Goal: Transaction & Acquisition: Purchase product/service

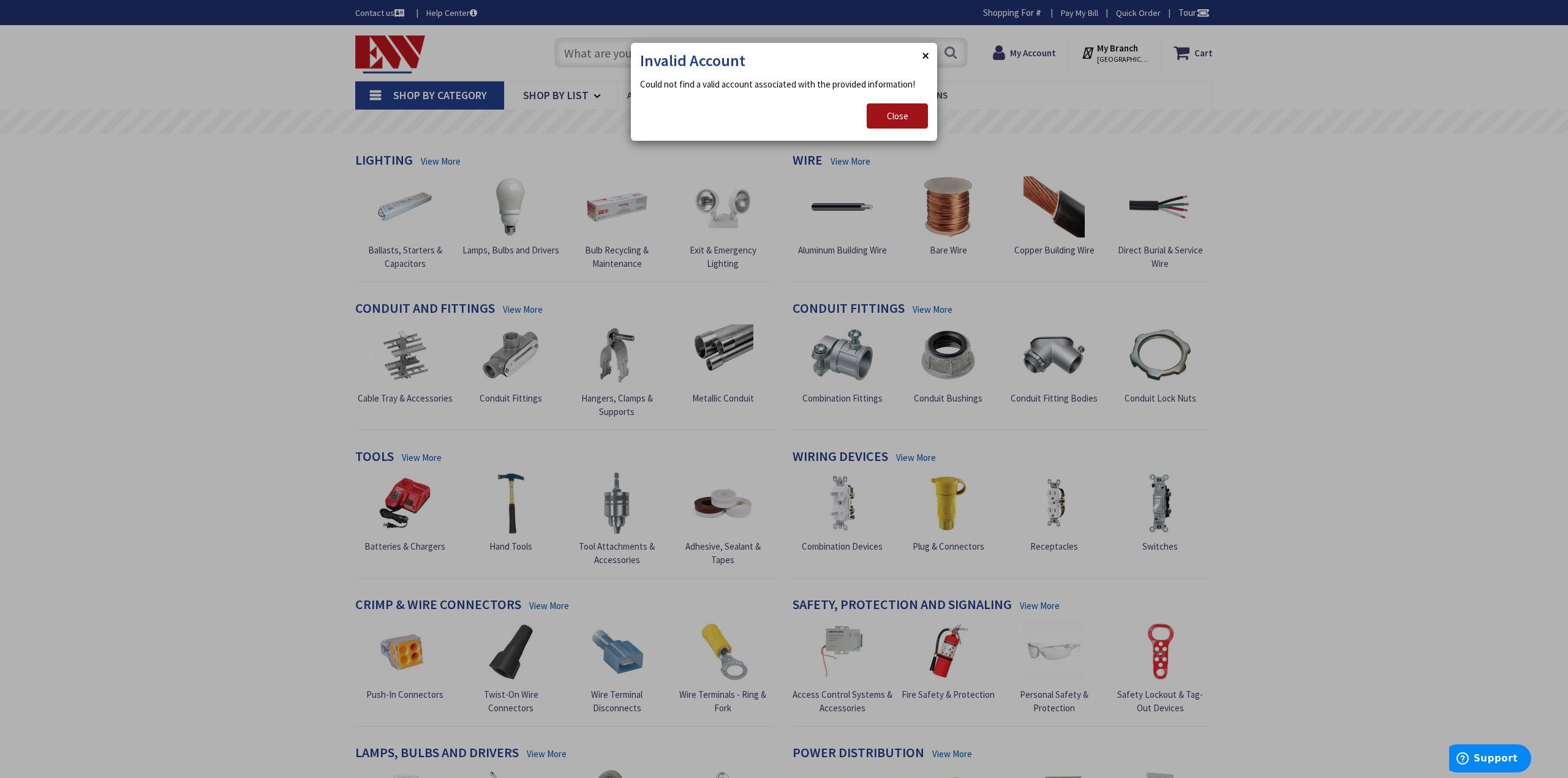
click at [901, 117] on span "Close" at bounding box center [897, 116] width 21 height 12
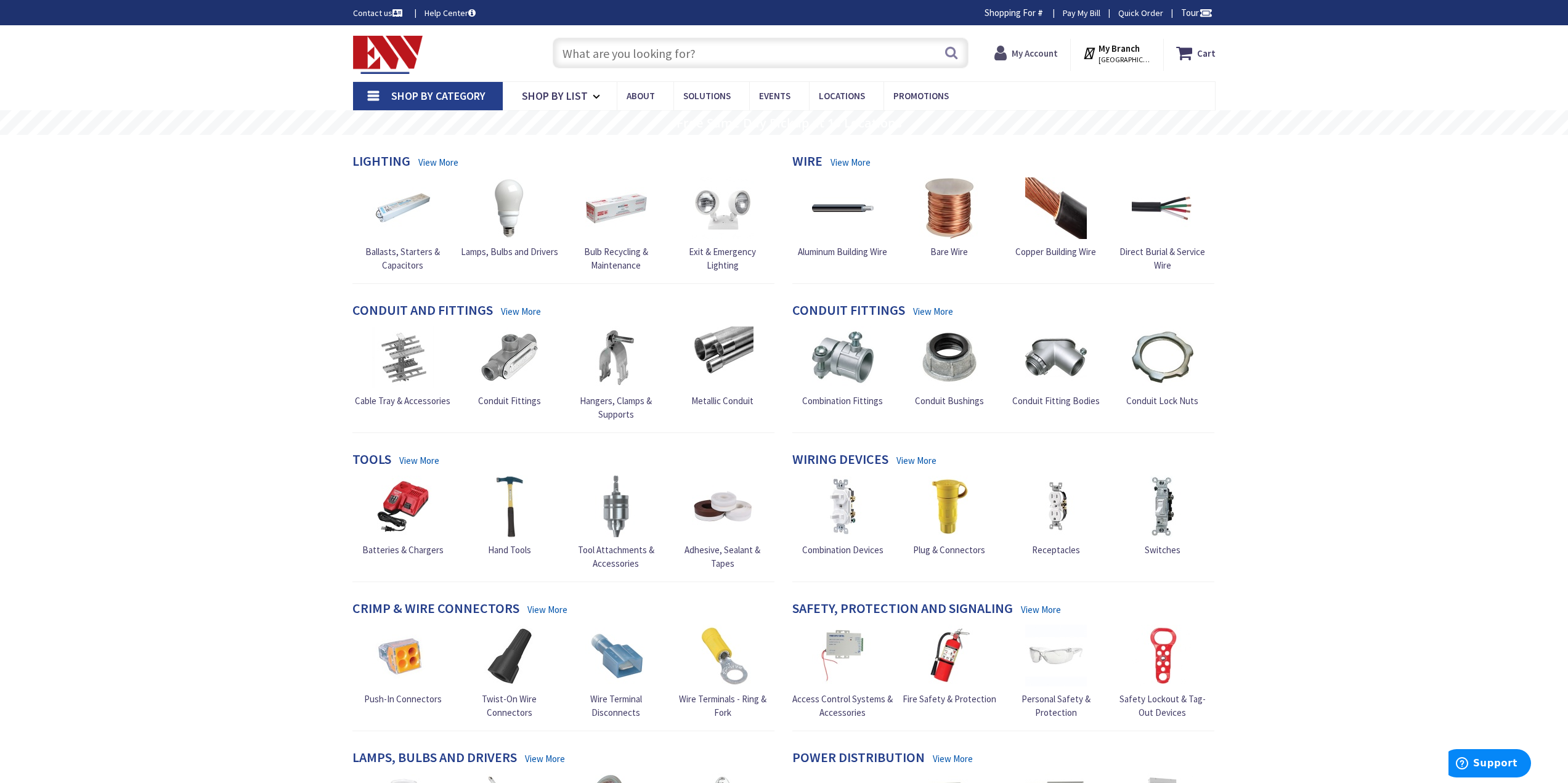
click at [1027, 48] on strong "My Account" at bounding box center [1034, 54] width 46 height 12
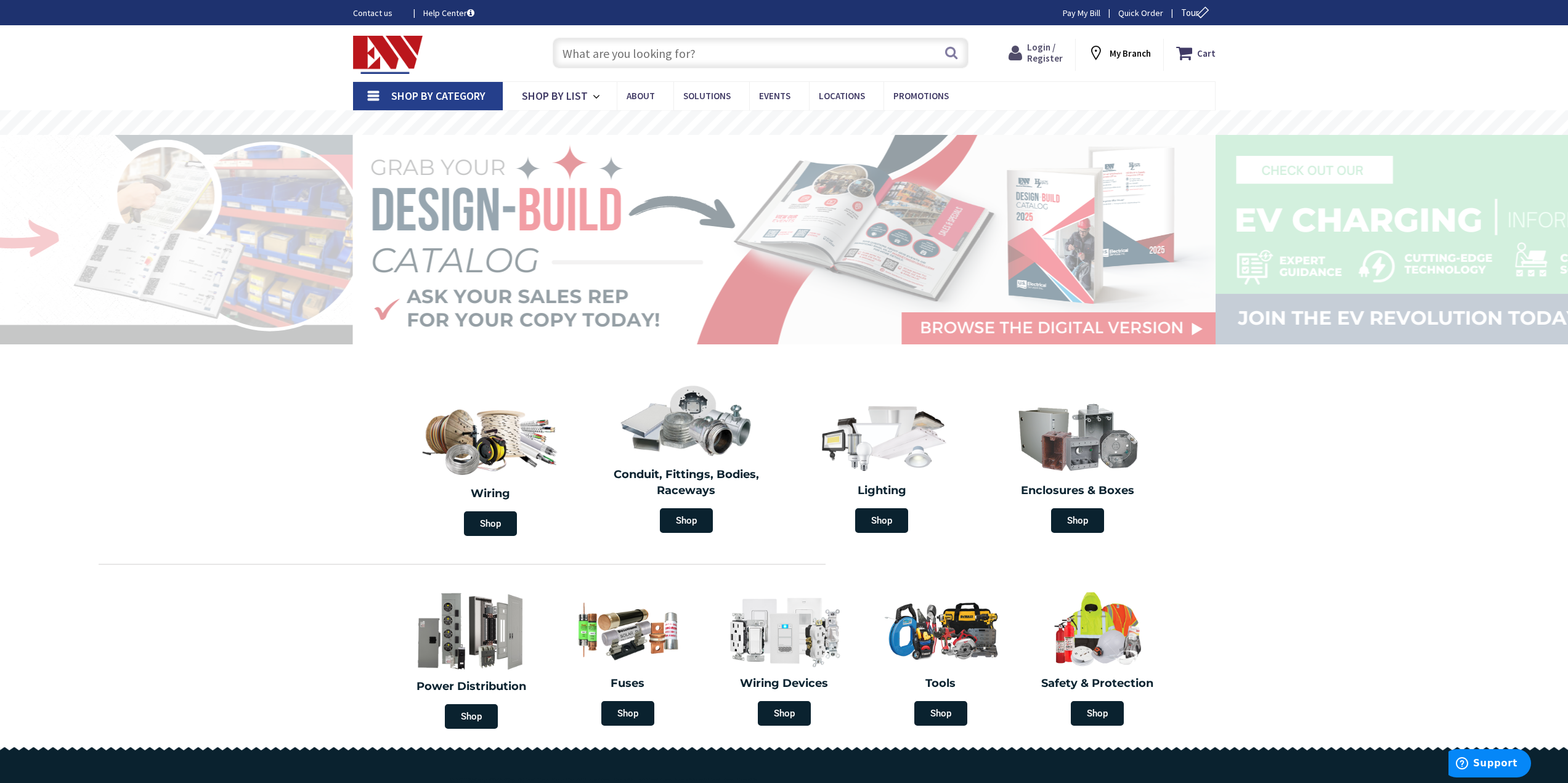
click at [1055, 56] on span "Login / Register" at bounding box center [1045, 52] width 36 height 23
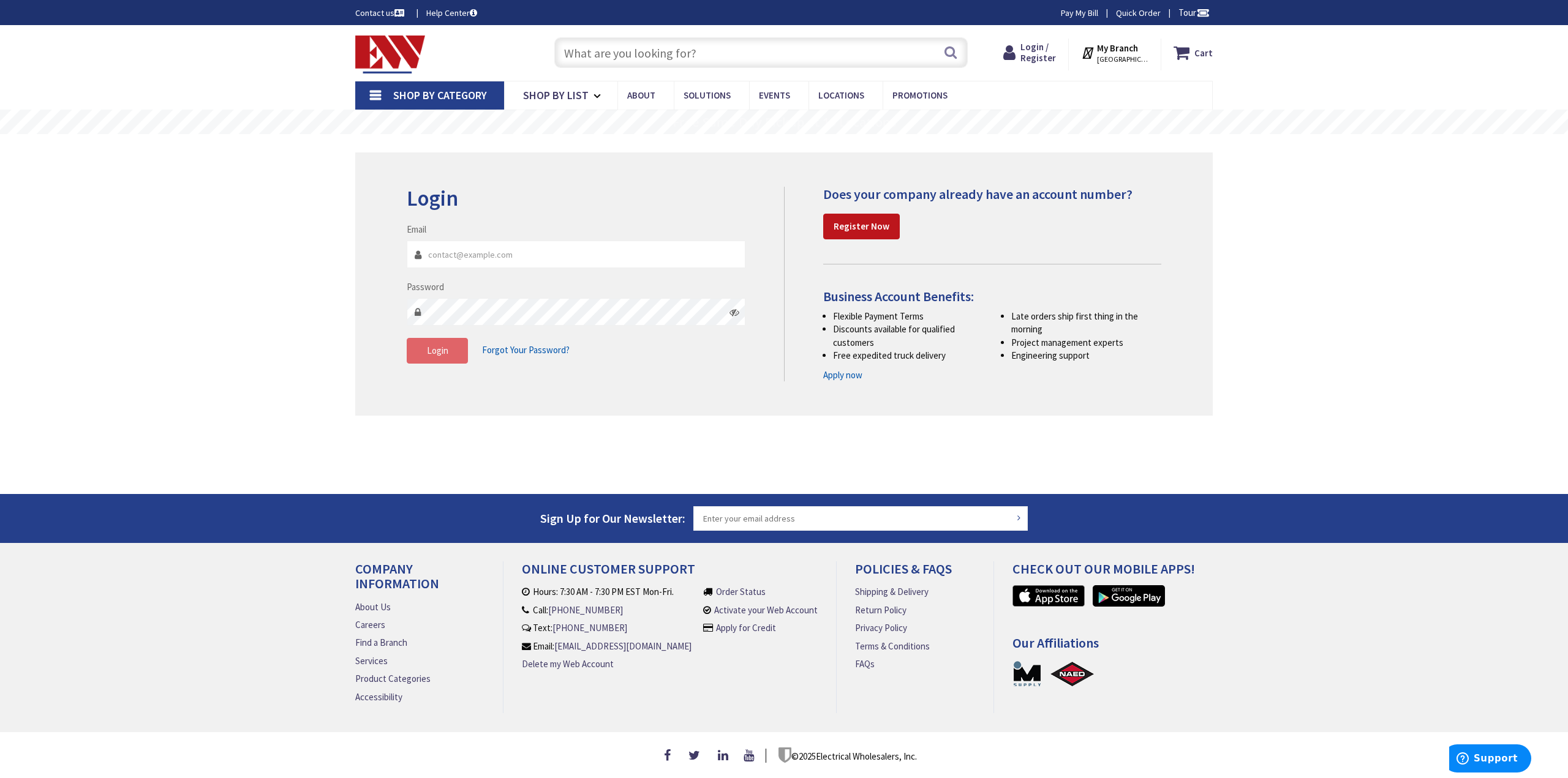
type input "wellselectricct@gmail.com"
click at [440, 360] on button "Login" at bounding box center [437, 350] width 61 height 25
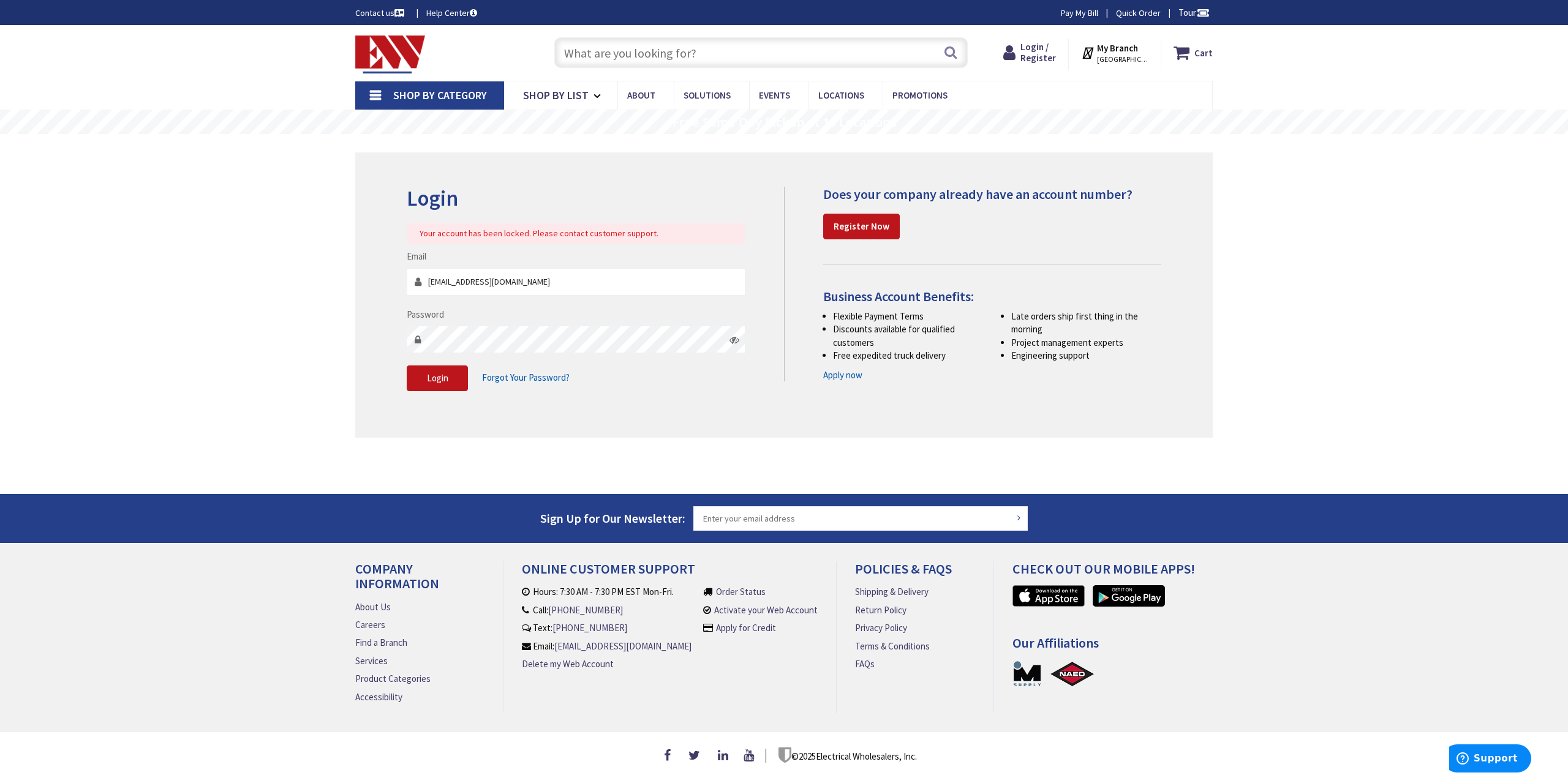
click at [644, 48] on input "text" at bounding box center [761, 52] width 413 height 31
type input "3"
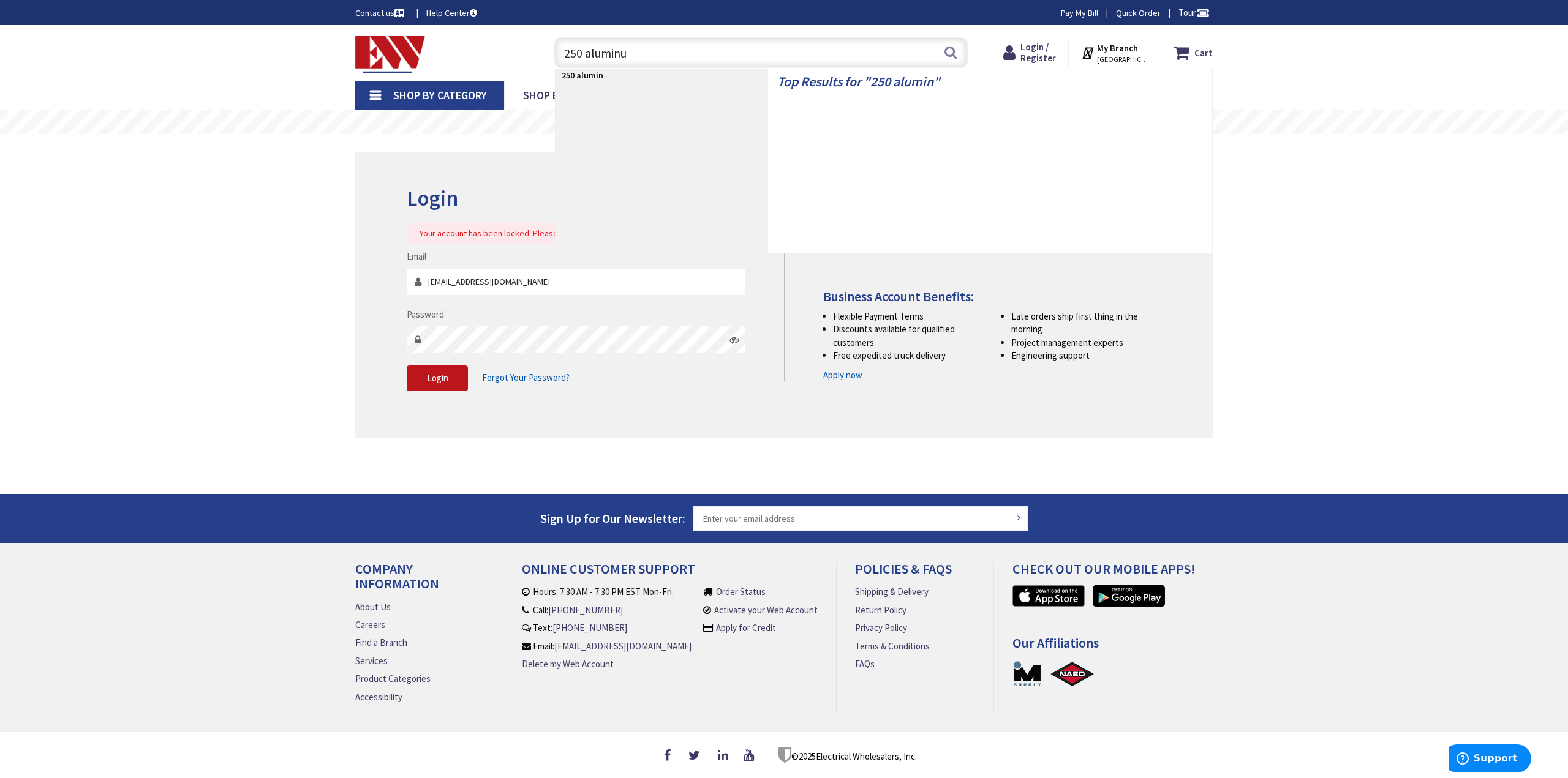
type input "250 aluminum"
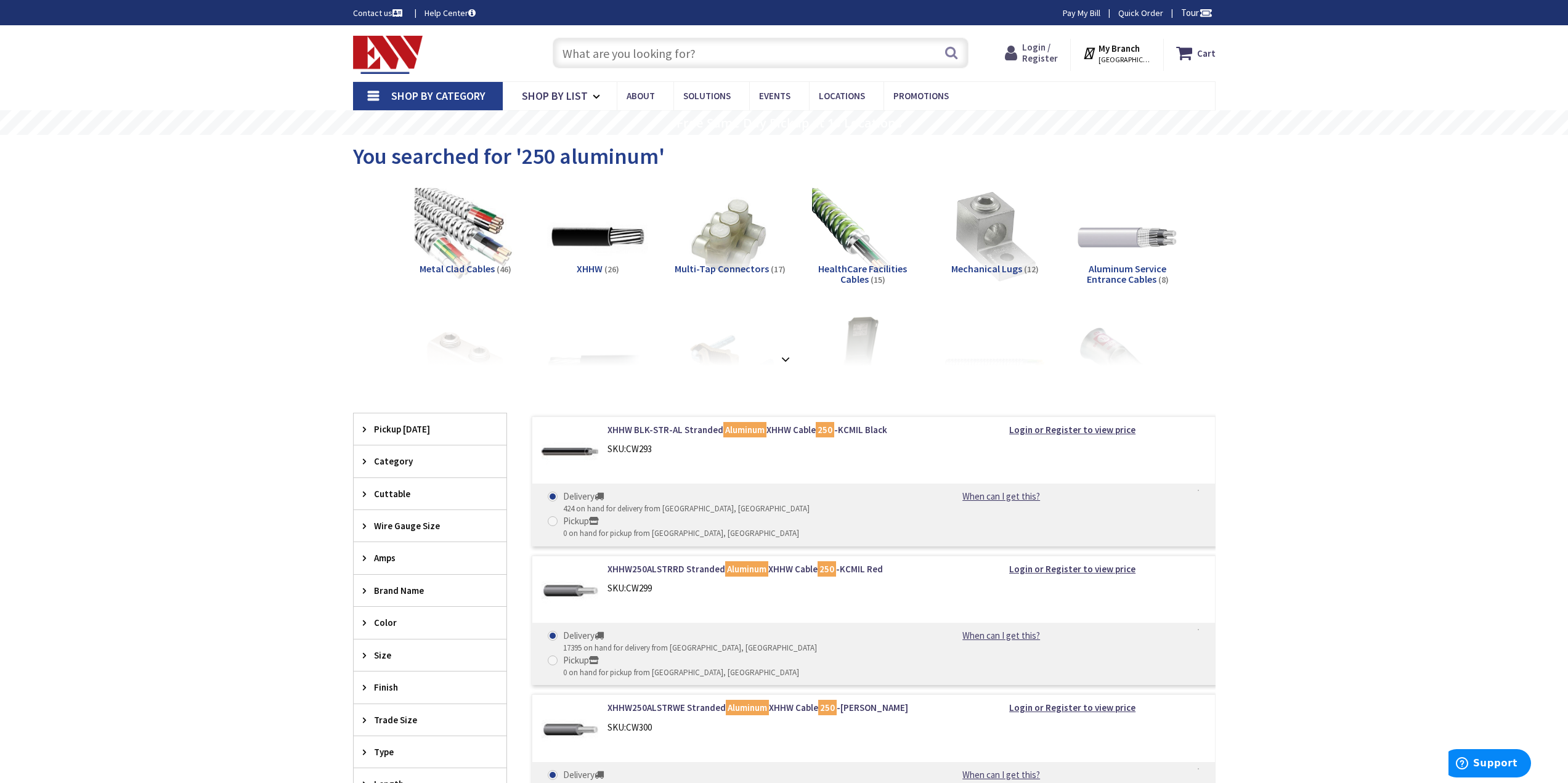
click at [1042, 57] on span "Login / Register" at bounding box center [1040, 52] width 36 height 23
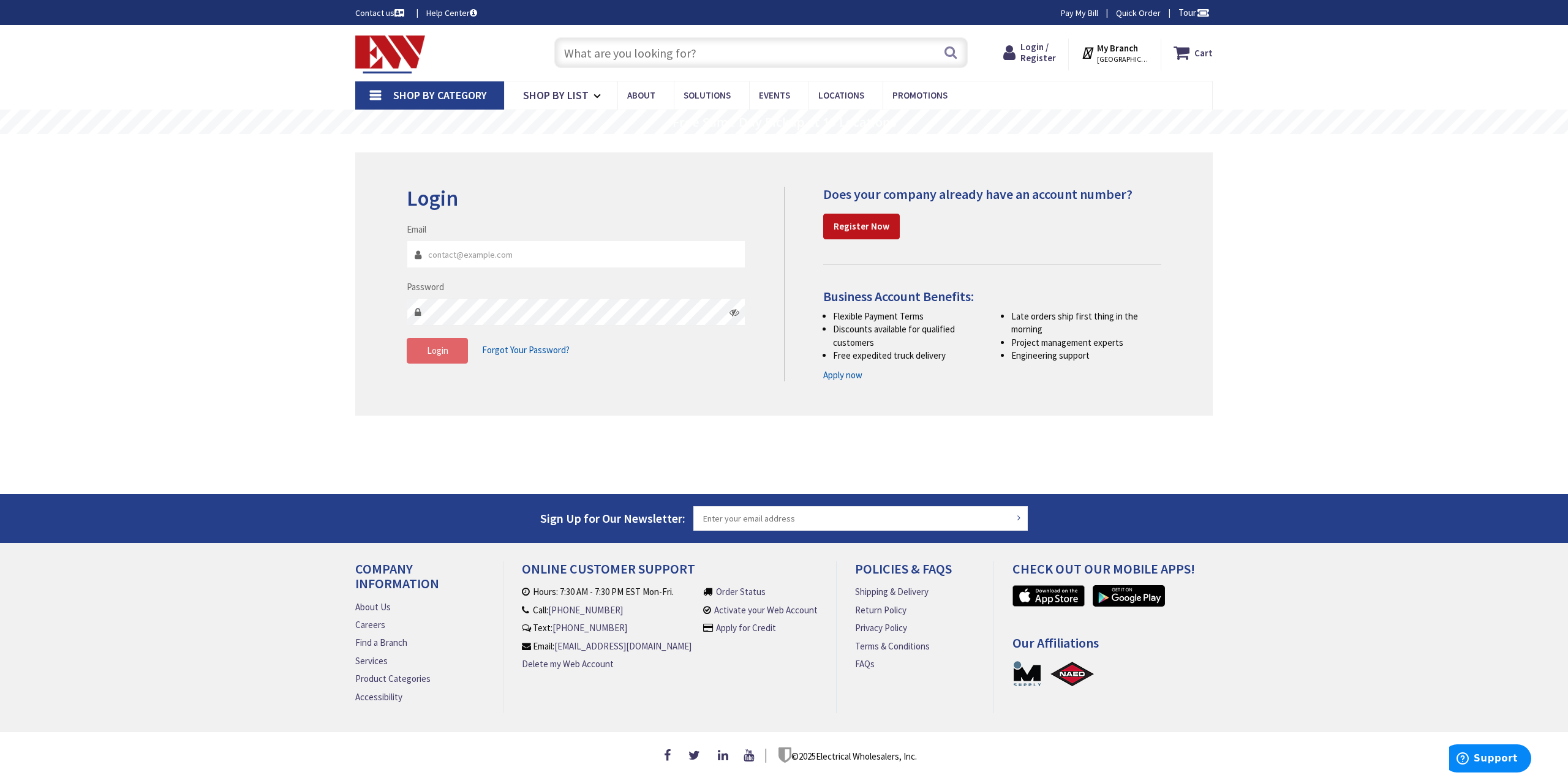
type input "[EMAIL_ADDRESS][DOMAIN_NAME]"
click at [444, 355] on span "Login" at bounding box center [437, 350] width 21 height 12
